Goal: Check status: Check status

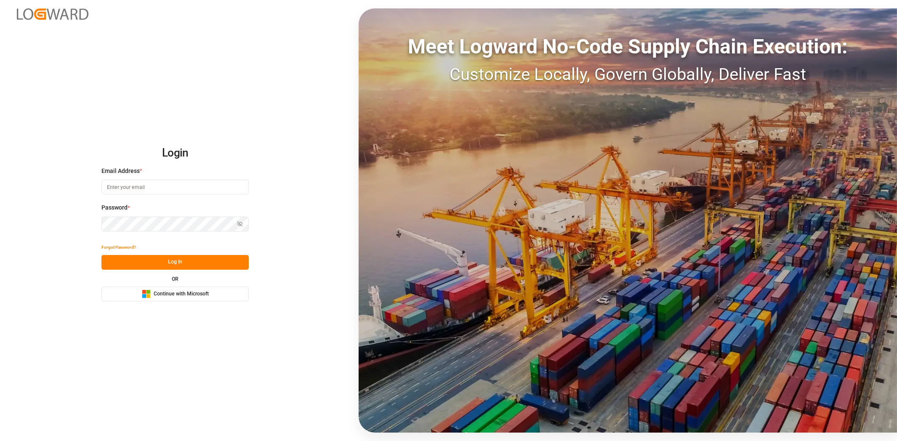
click at [193, 290] on span "Continue with Microsoft" at bounding box center [181, 294] width 55 height 8
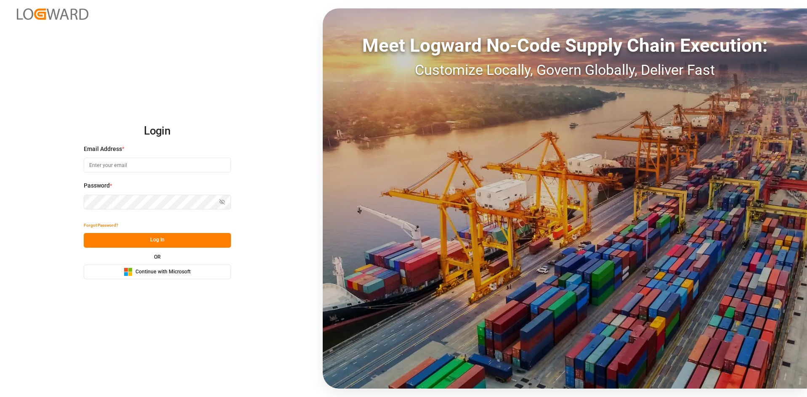
click at [144, 271] on span "Continue with Microsoft" at bounding box center [163, 272] width 55 height 8
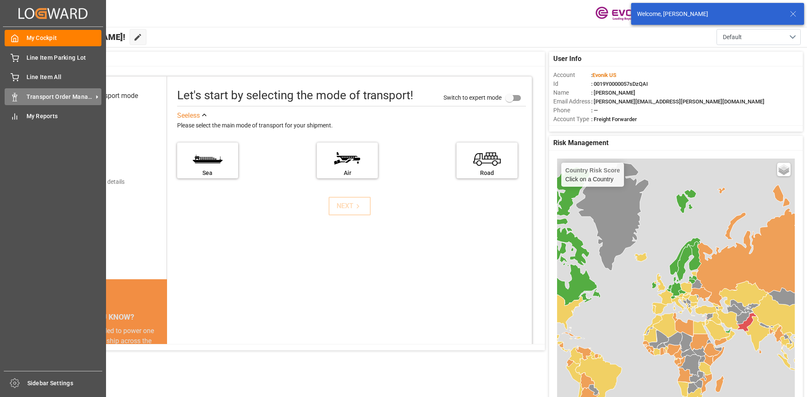
click at [68, 94] on span "Transport Order Management" at bounding box center [60, 97] width 66 height 9
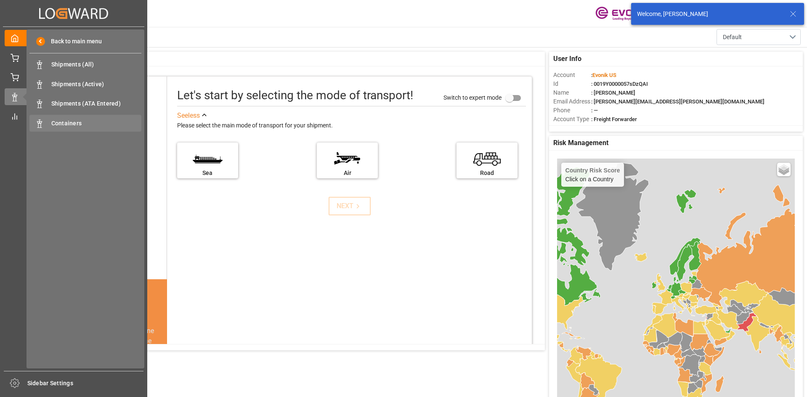
click at [67, 122] on span "Containers" at bounding box center [96, 123] width 90 height 9
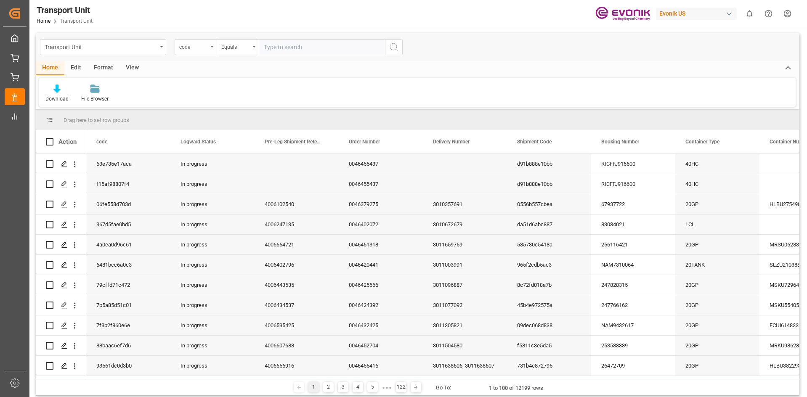
click at [215, 48] on div "code" at bounding box center [196, 47] width 42 height 16
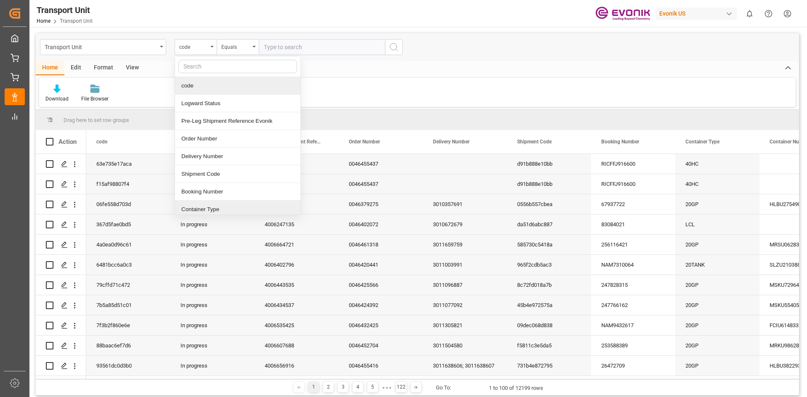
scroll to position [84, 0]
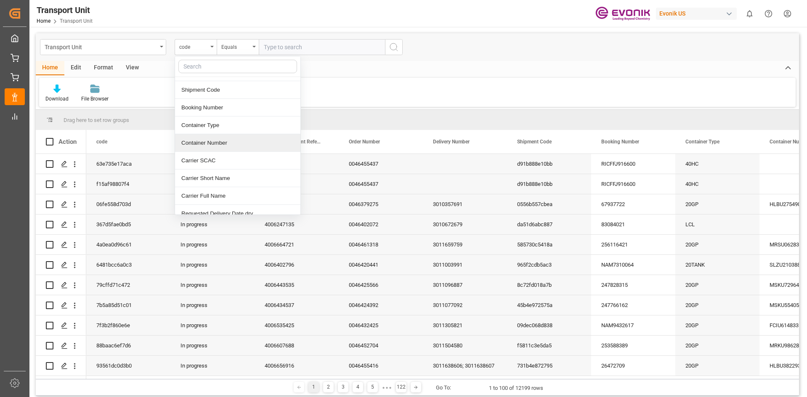
click at [217, 145] on div "Container Number" at bounding box center [237, 143] width 125 height 18
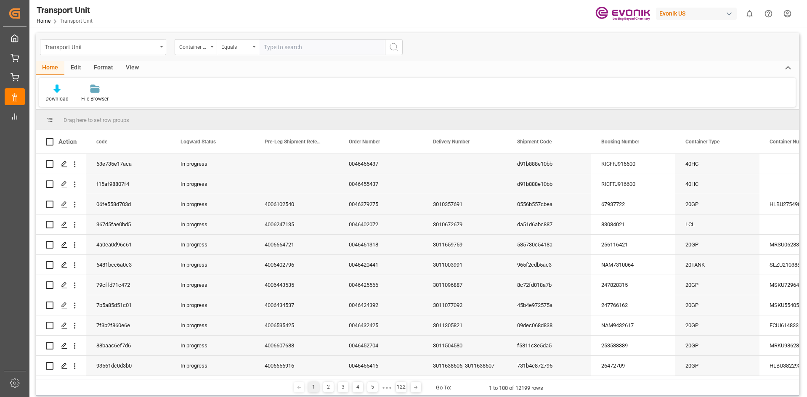
click at [294, 46] on input "text" at bounding box center [322, 47] width 126 height 16
click at [353, 50] on input "text" at bounding box center [322, 47] width 126 height 16
paste input "HLBU"
click at [302, 50] on input "HLBU" at bounding box center [322, 47] width 126 height 16
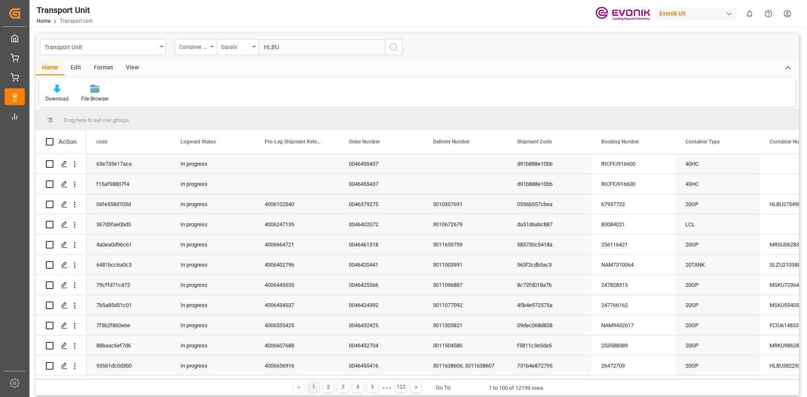
paste input "1344509"
type input "HLBU1344509"
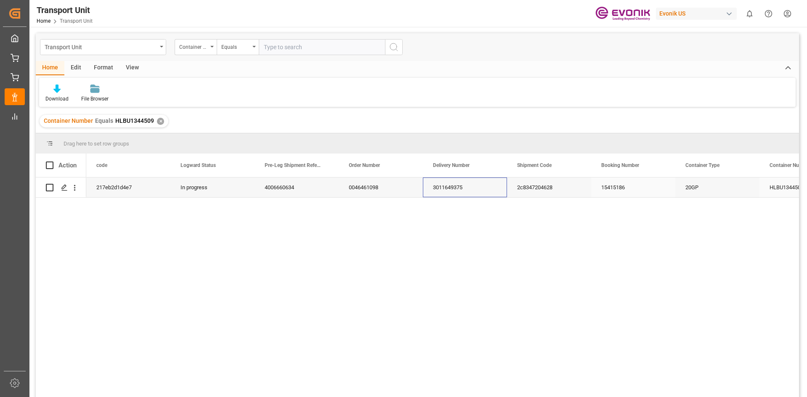
click at [441, 186] on div "3011649375" at bounding box center [465, 188] width 84 height 20
click at [161, 120] on div "✕" at bounding box center [160, 121] width 7 height 7
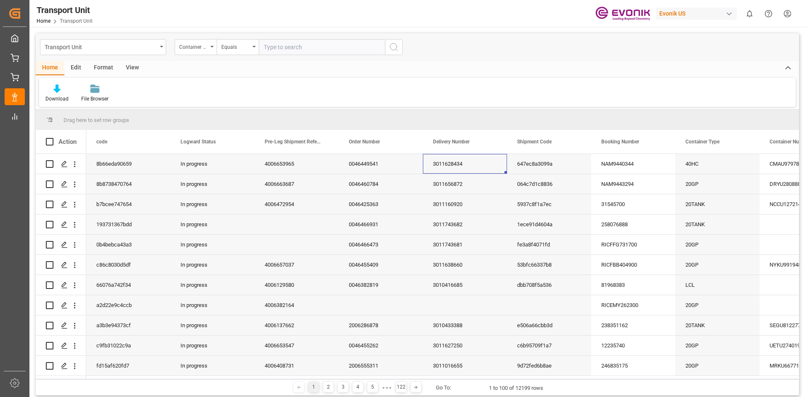
click at [298, 45] on input "text" at bounding box center [322, 47] width 126 height 16
paste input "TCLU"
paste input "2830411"
type input "TCLU2830411"
click at [286, 49] on input "TCLU2830411" at bounding box center [322, 47] width 126 height 16
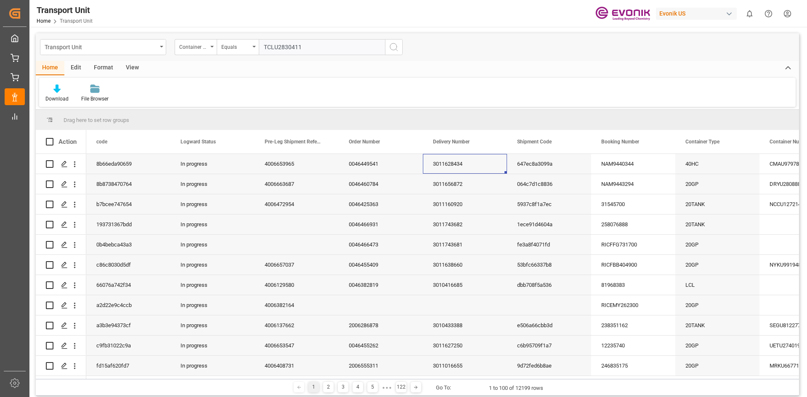
click at [286, 49] on input "TCLU2830411" at bounding box center [322, 47] width 126 height 16
click at [323, 50] on input "TCLU2830411" at bounding box center [322, 47] width 126 height 16
drag, startPoint x: 323, startPoint y: 50, endPoint x: 257, endPoint y: 44, distance: 65.9
click at [257, 44] on div "Container Number Equals TCLU2830411" at bounding box center [289, 47] width 228 height 16
